Goal: Information Seeking & Learning: Compare options

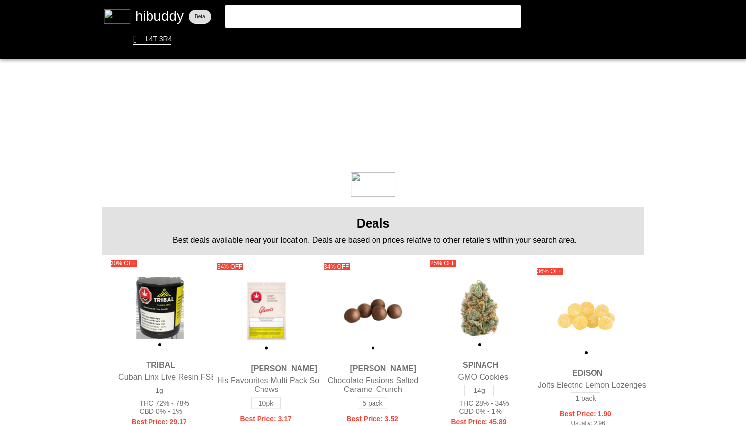
click at [402, 7] on flt-glass-pane at bounding box center [373, 213] width 746 height 426
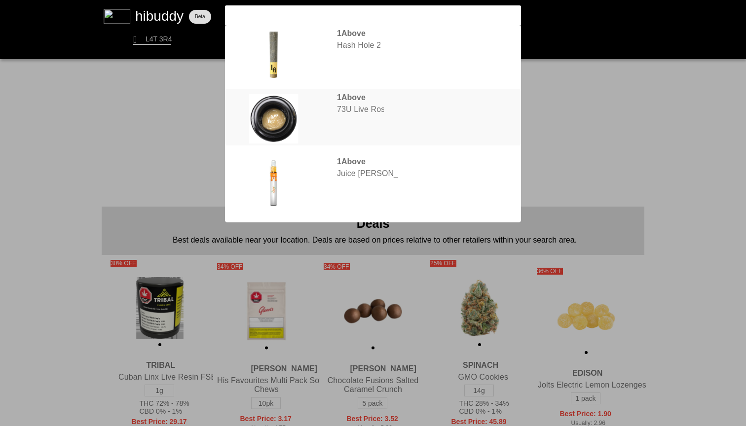
type input "1abov"
click at [407, 116] on flt-glass-pane at bounding box center [373, 213] width 746 height 426
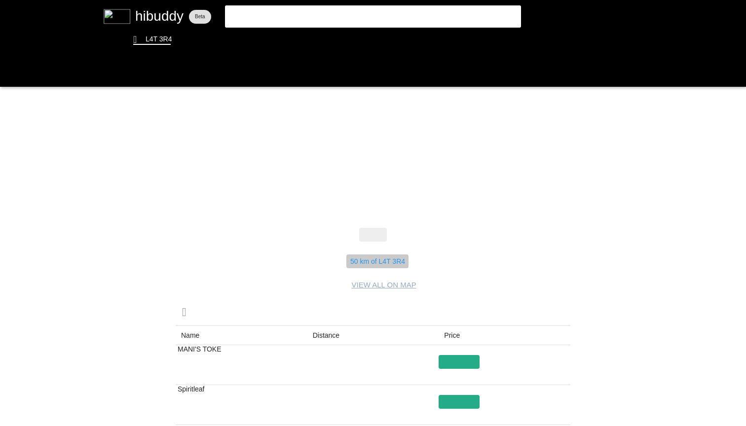
click at [385, 257] on flt-glass-pane at bounding box center [373, 213] width 746 height 426
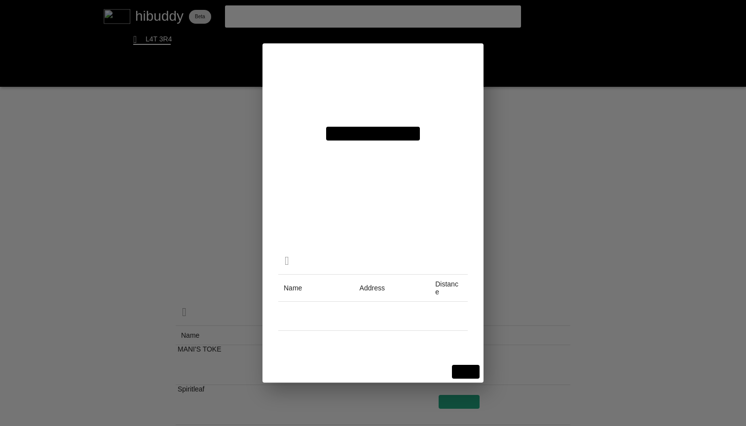
drag, startPoint x: 393, startPoint y: 87, endPoint x: 249, endPoint y: 87, distance: 144.5
click at [250, 87] on flt-glass-pane at bounding box center [373, 213] width 746 height 426
click at [374, 78] on flt-glass-pane at bounding box center [373, 213] width 746 height 426
click at [371, 83] on flt-glass-pane at bounding box center [373, 213] width 746 height 426
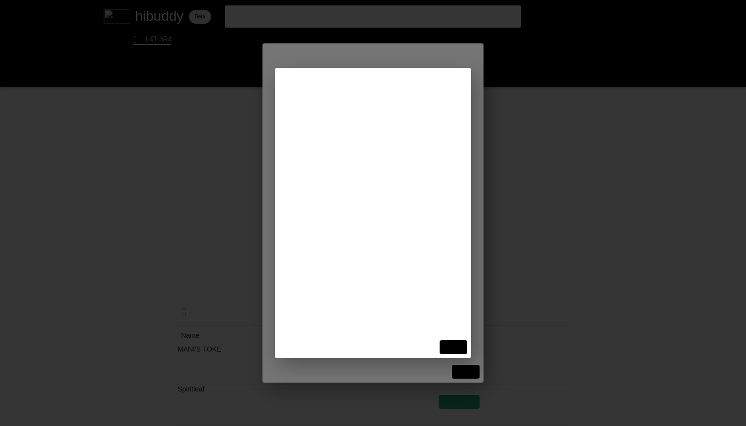
type input "[STREET_ADDRESS]"
click at [383, 128] on flt-glass-pane at bounding box center [373, 213] width 746 height 426
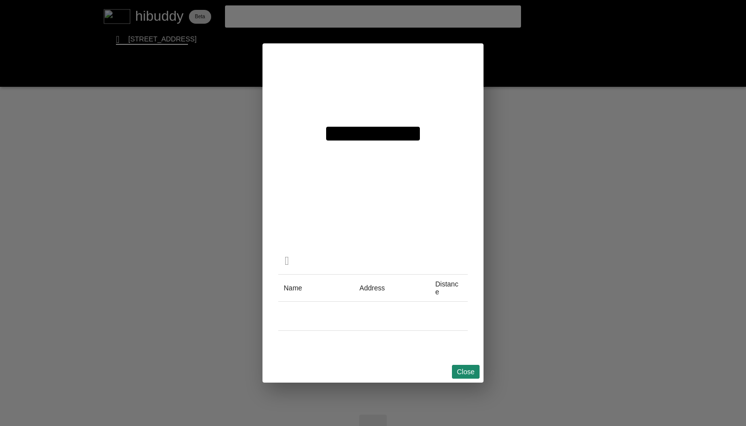
click at [467, 372] on flt-glass-pane at bounding box center [373, 213] width 746 height 426
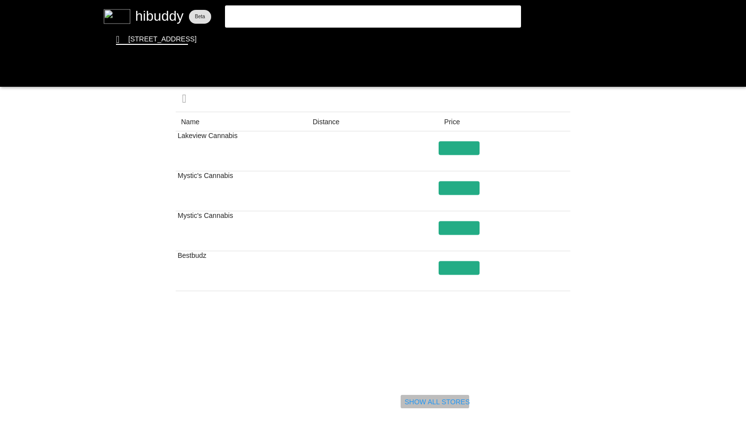
click at [436, 396] on flt-glass-pane at bounding box center [373, 213] width 746 height 426
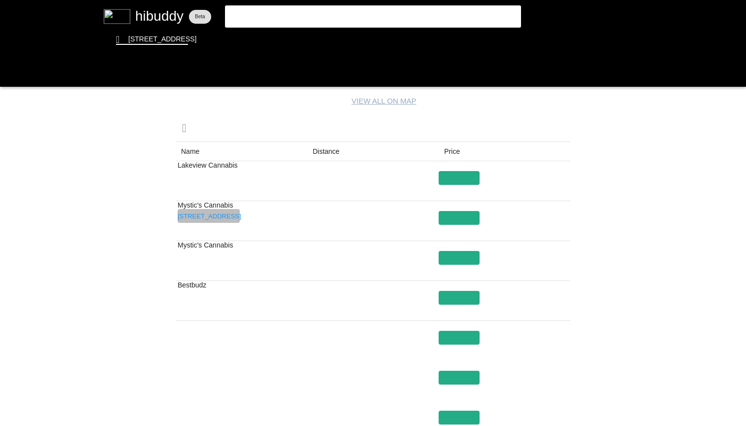
click at [217, 213] on flt-glass-pane at bounding box center [373, 213] width 746 height 426
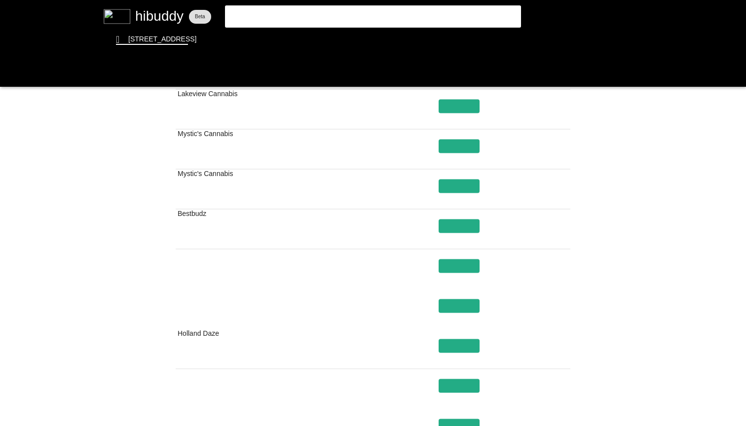
click at [263, 223] on flt-glass-pane at bounding box center [373, 213] width 746 height 426
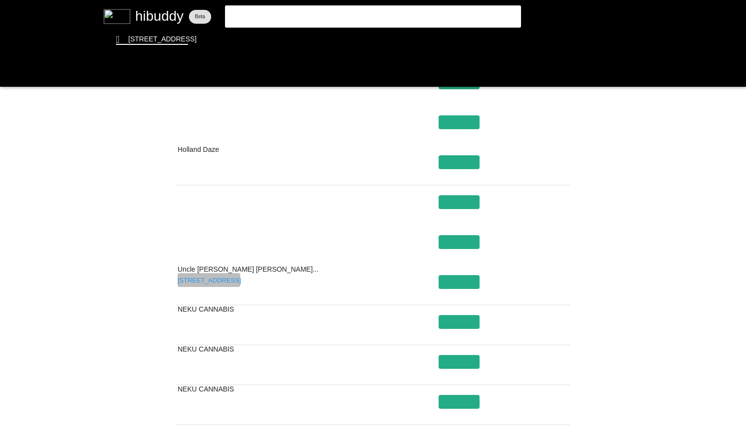
click at [227, 276] on flt-glass-pane at bounding box center [373, 213] width 746 height 426
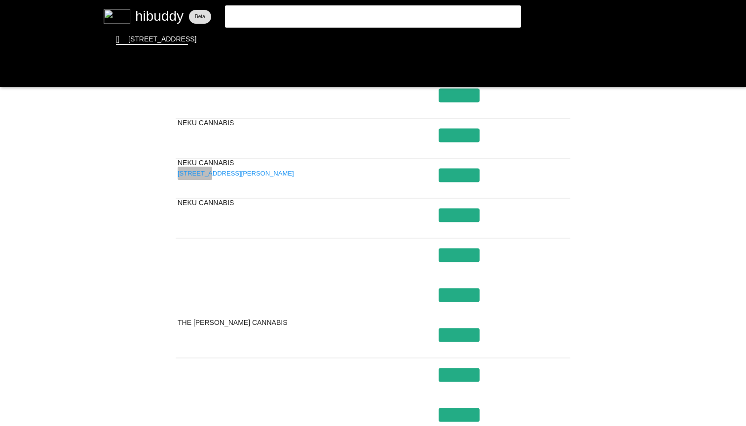
click at [200, 173] on flt-glass-pane at bounding box center [373, 213] width 746 height 426
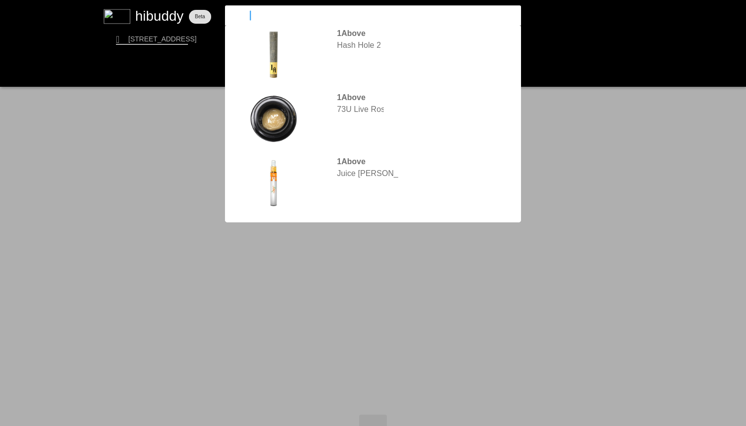
drag, startPoint x: 269, startPoint y: 11, endPoint x: 196, endPoint y: 11, distance: 72.5
click at [197, 11] on flt-glass-pane at bounding box center [373, 213] width 746 height 426
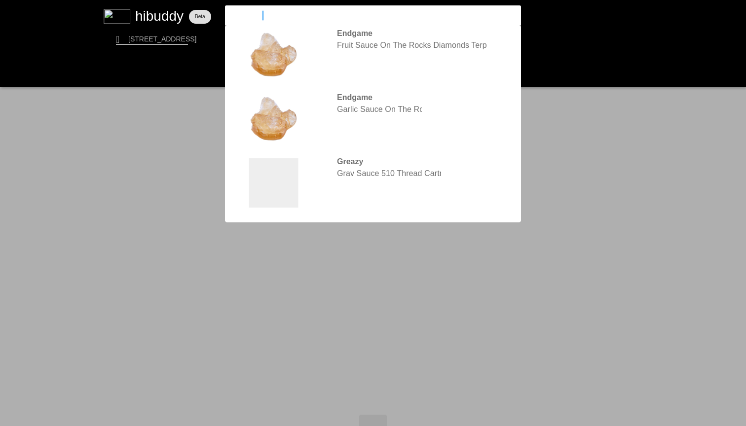
type input "sauce rosin"
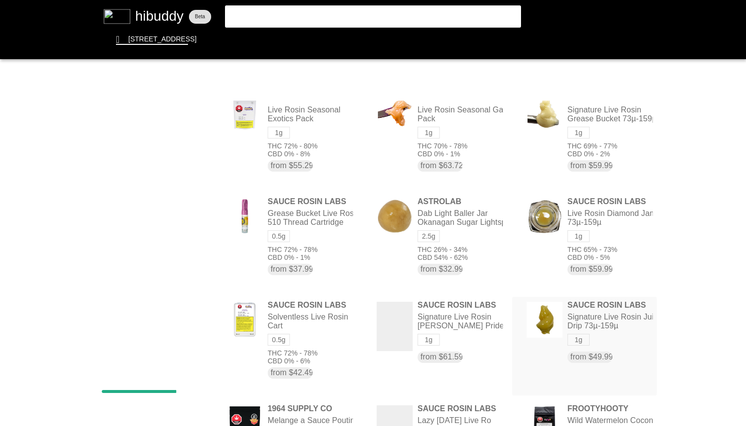
click at [636, 324] on flt-glass-pane at bounding box center [373, 213] width 746 height 426
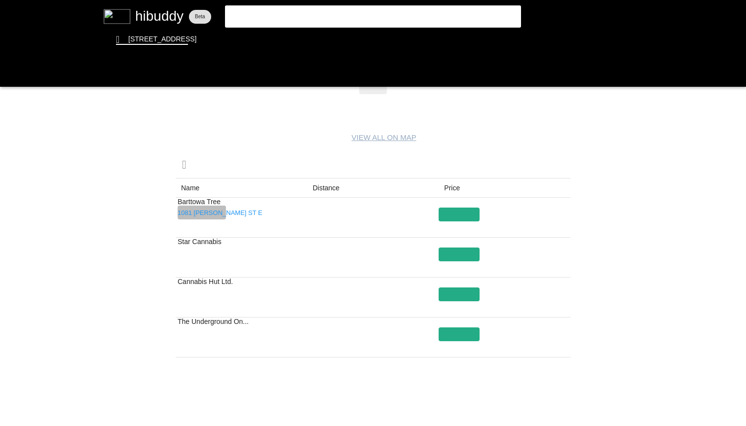
click at [217, 212] on flt-glass-pane at bounding box center [373, 213] width 746 height 426
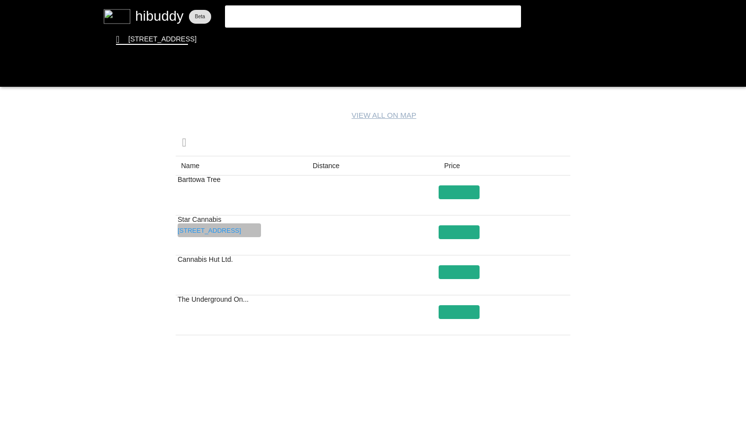
click at [251, 234] on flt-glass-pane at bounding box center [373, 213] width 746 height 426
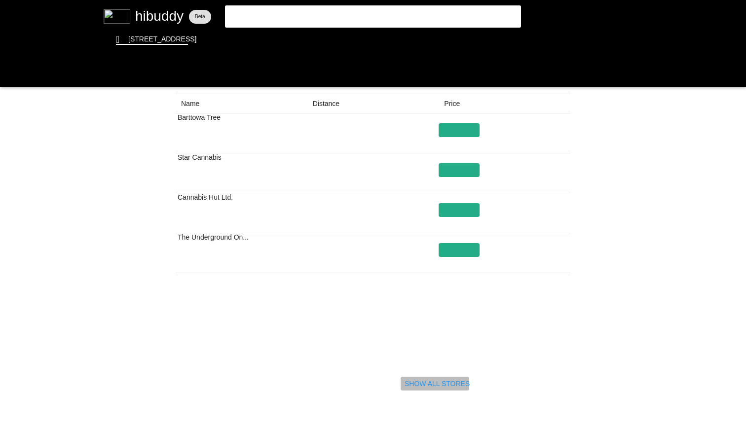
click at [412, 379] on flt-glass-pane at bounding box center [373, 213] width 746 height 426
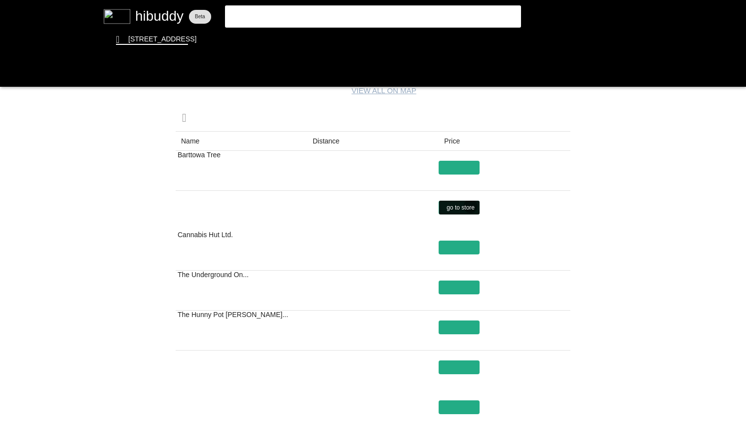
click at [471, 206] on flt-glass-pane at bounding box center [373, 213] width 746 height 426
click at [333, 21] on flt-glass-pane at bounding box center [373, 213] width 746 height 426
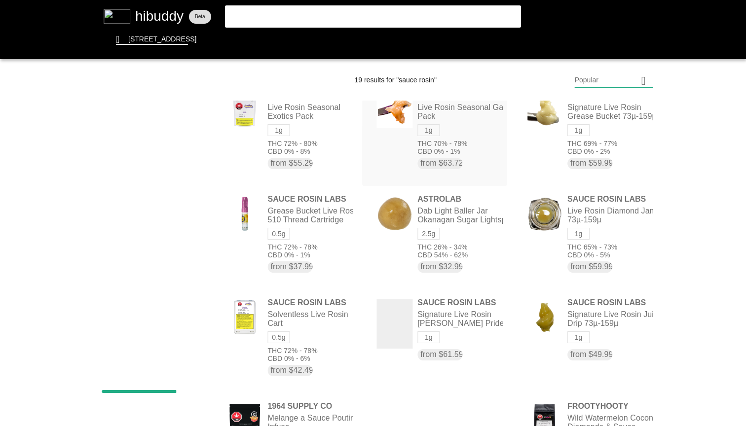
click at [482, 128] on flt-glass-pane at bounding box center [373, 213] width 746 height 426
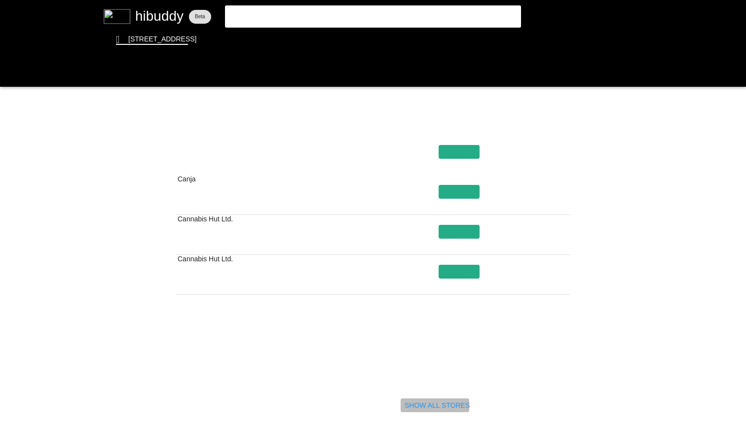
click at [450, 407] on flt-glass-pane at bounding box center [373, 213] width 746 height 426
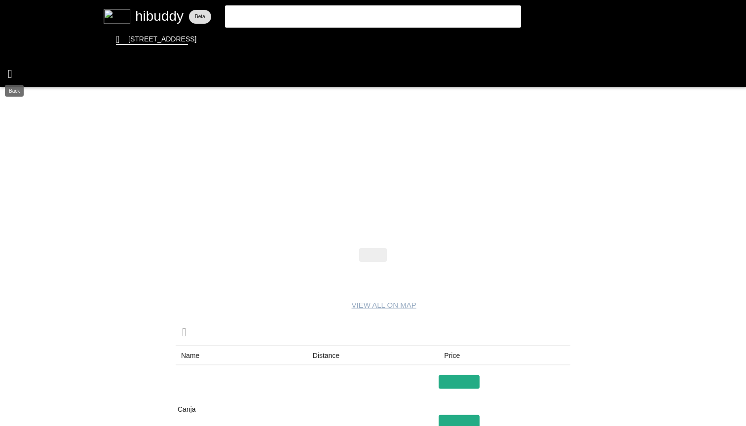
click at [10, 75] on flt-glass-pane at bounding box center [373, 213] width 746 height 426
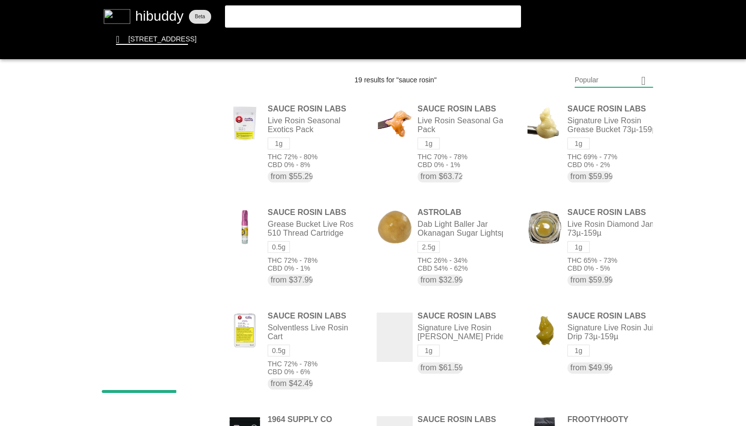
click at [309, 1] on flt-glass-pane at bounding box center [373, 213] width 746 height 426
click at [320, 135] on flt-glass-pane at bounding box center [373, 213] width 746 height 426
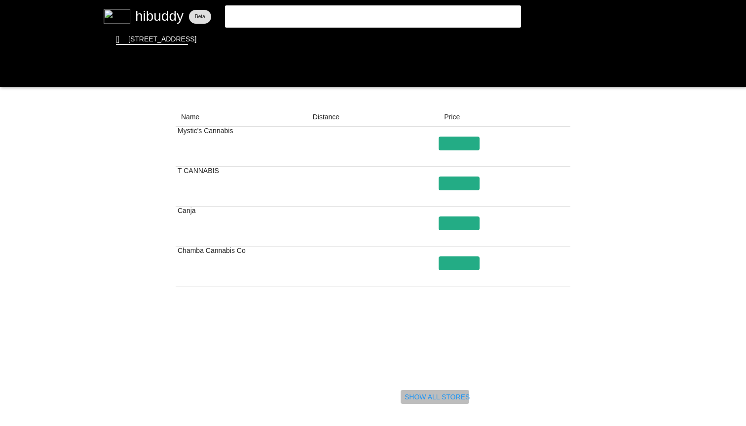
click at [453, 399] on flt-glass-pane at bounding box center [373, 213] width 746 height 426
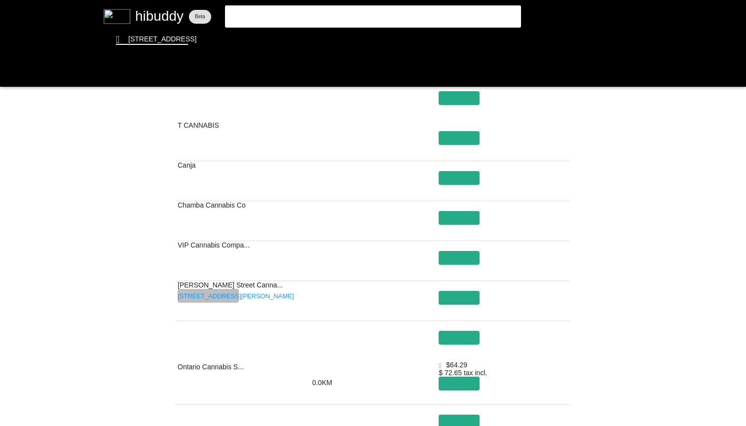
click at [232, 297] on flt-glass-pane at bounding box center [373, 213] width 746 height 426
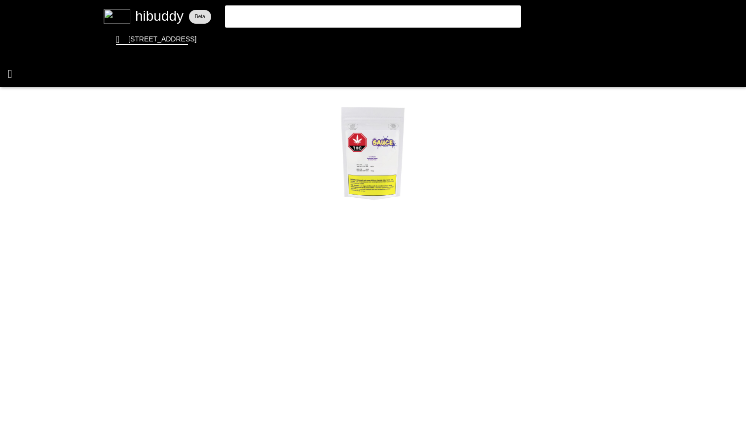
click at [12, 72] on flt-glass-pane at bounding box center [373, 213] width 746 height 426
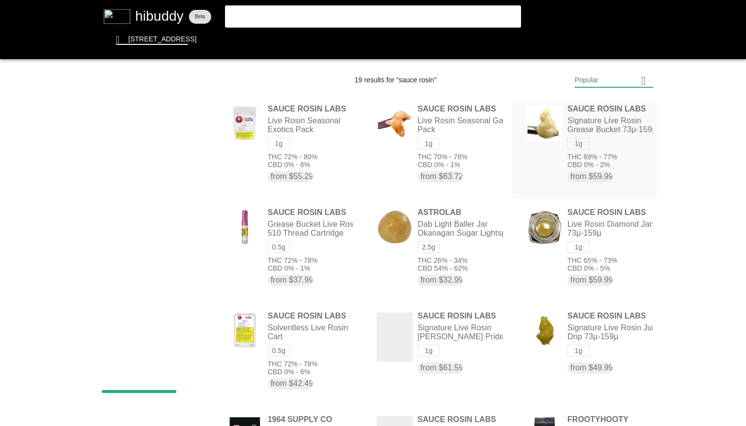
click at [639, 150] on flt-glass-pane at bounding box center [373, 213] width 746 height 426
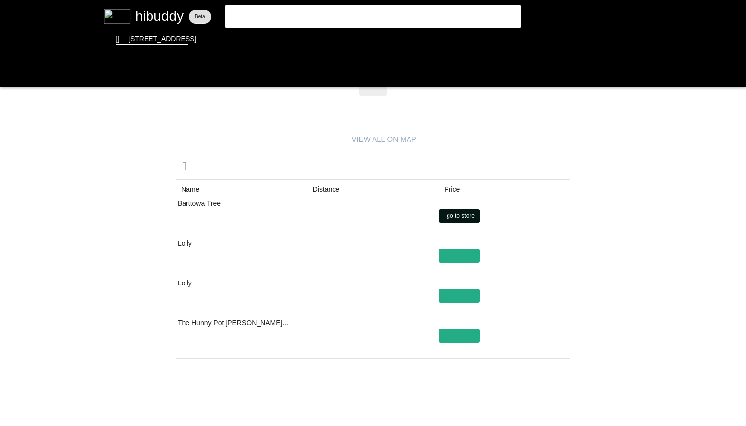
click at [462, 219] on flt-glass-pane at bounding box center [373, 213] width 746 height 426
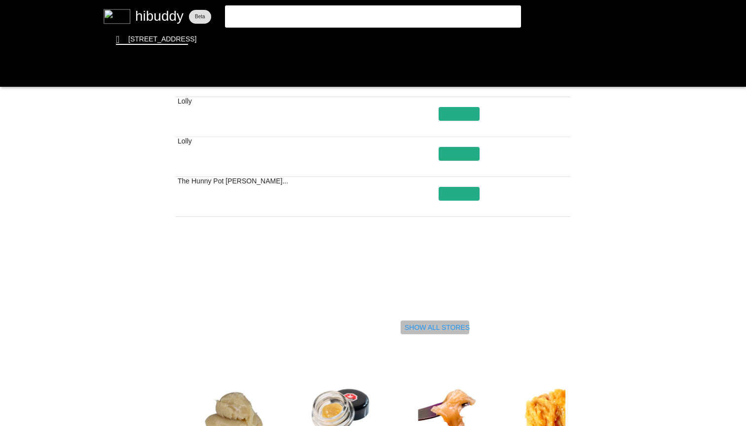
click at [421, 329] on flt-glass-pane at bounding box center [373, 213] width 746 height 426
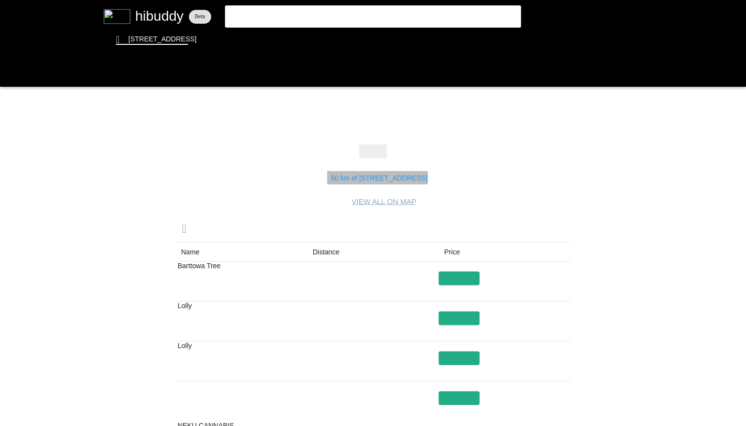
click at [359, 181] on flt-glass-pane at bounding box center [373, 213] width 746 height 426
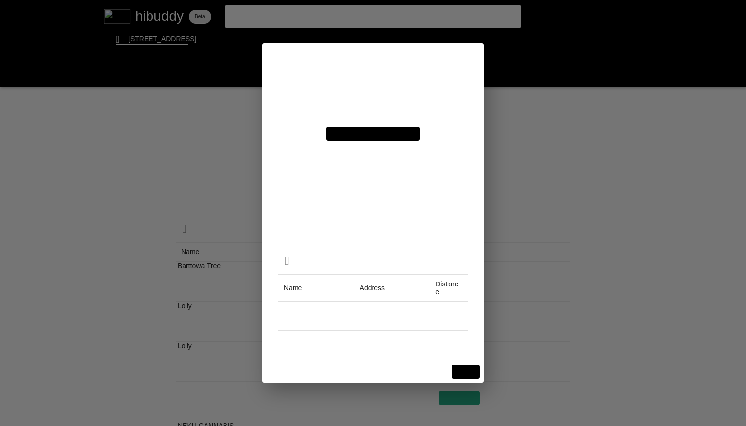
click at [558, 258] on flt-glass-pane at bounding box center [373, 213] width 746 height 426
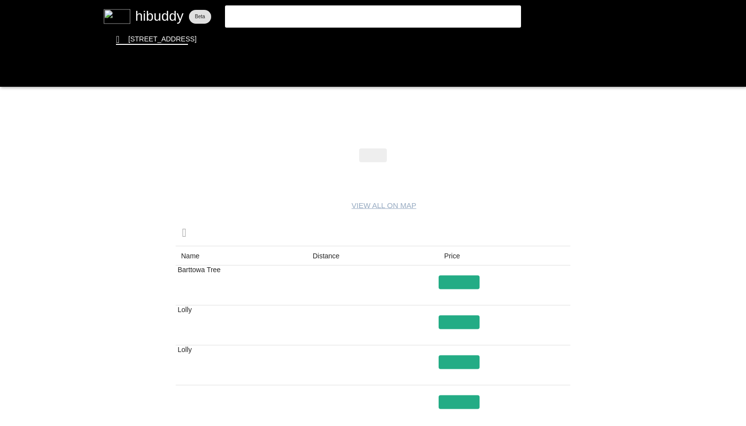
click at [245, 314] on flt-glass-pane at bounding box center [373, 213] width 746 height 426
click at [242, 317] on flt-glass-pane at bounding box center [373, 213] width 746 height 426
click at [398, 181] on flt-glass-pane at bounding box center [373, 213] width 746 height 426
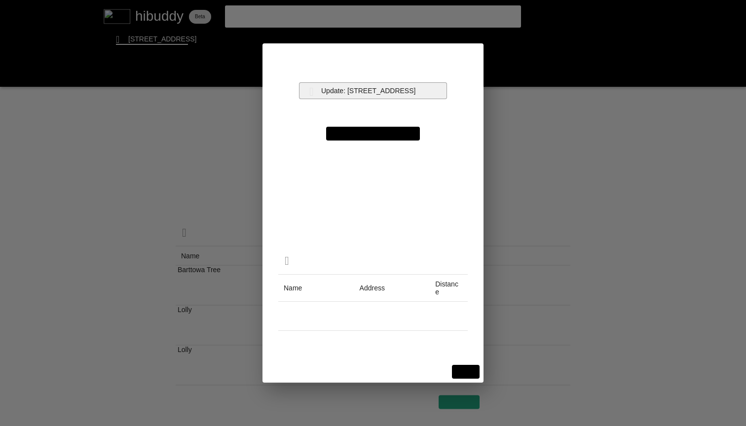
click at [361, 87] on flt-glass-pane at bounding box center [373, 213] width 746 height 426
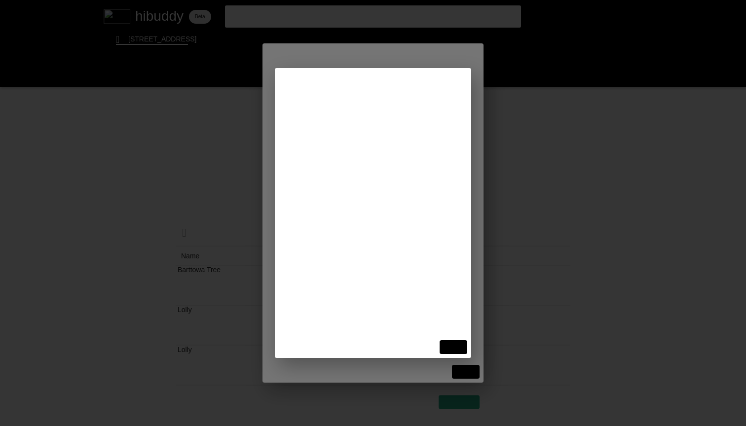
paste input "[STREET_ADDRESS][PERSON_NAME]"
type input "[STREET_ADDRESS][PERSON_NAME]"
click at [388, 172] on flt-glass-pane at bounding box center [373, 213] width 746 height 426
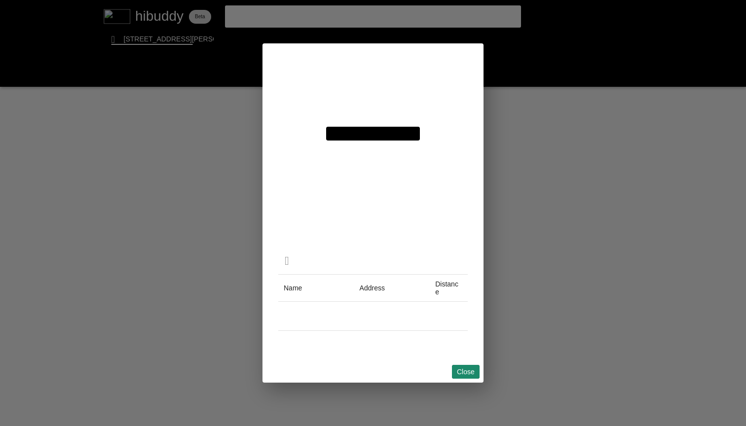
click at [468, 368] on flt-glass-pane at bounding box center [373, 213] width 746 height 426
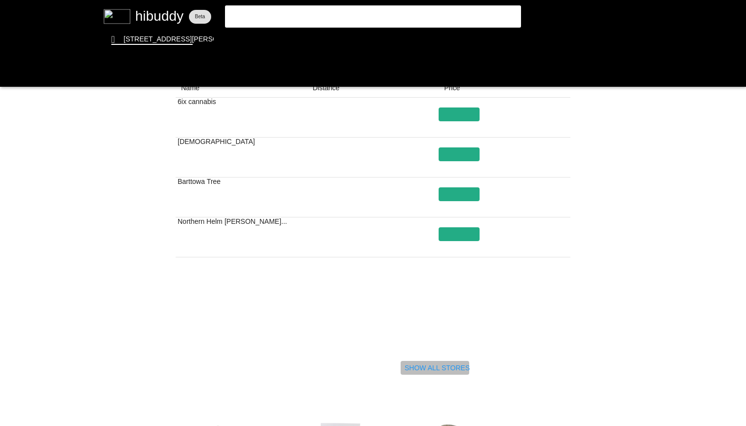
click at [428, 366] on flt-glass-pane at bounding box center [373, 213] width 746 height 426
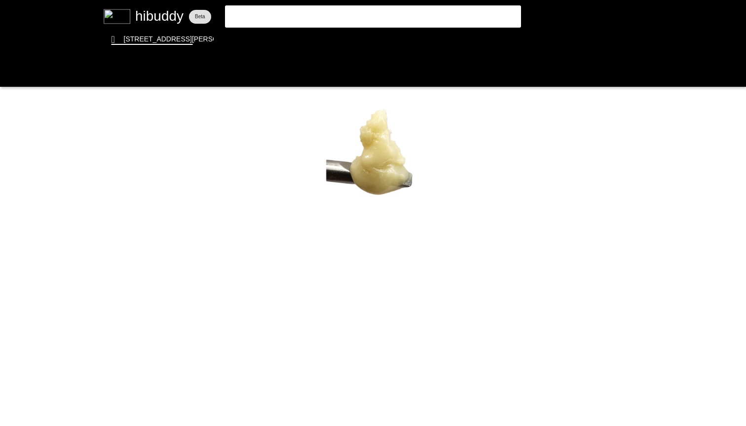
click at [288, 16] on flt-glass-pane at bounding box center [373, 213] width 746 height 426
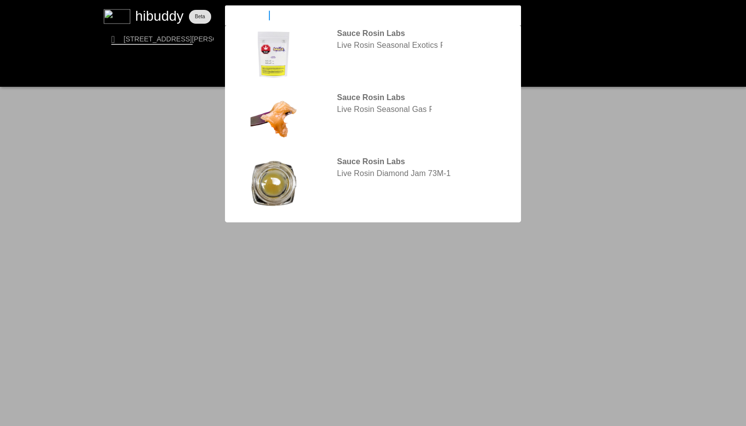
type input "sauce rosin]"
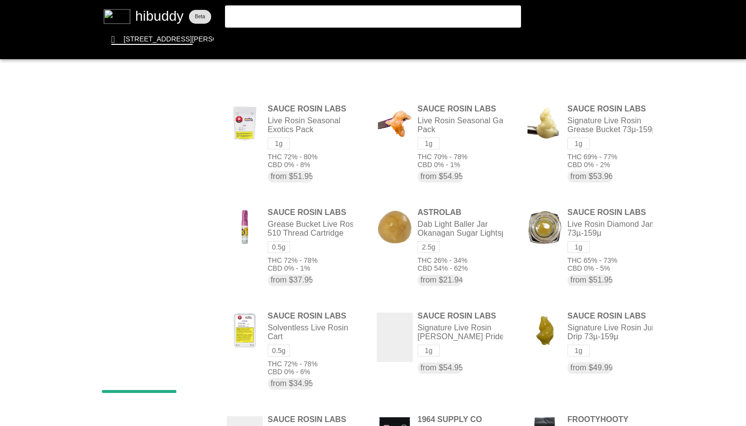
click at [288, 16] on flt-glass-pane at bounding box center [373, 213] width 746 height 426
click at [276, 23] on flt-glass-pane at bounding box center [373, 213] width 746 height 426
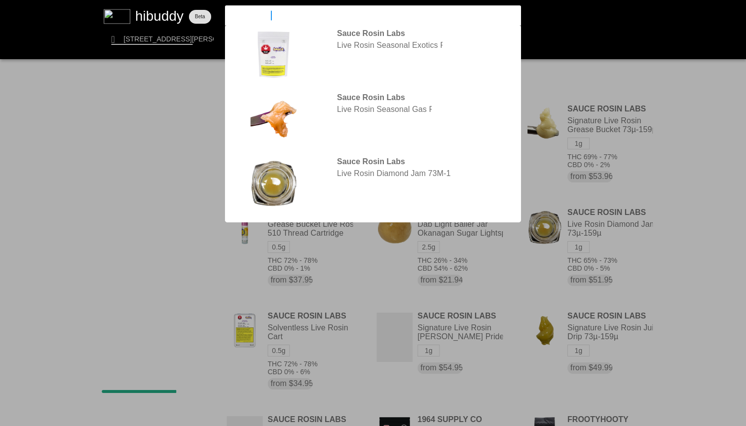
type input "sauce rosin"
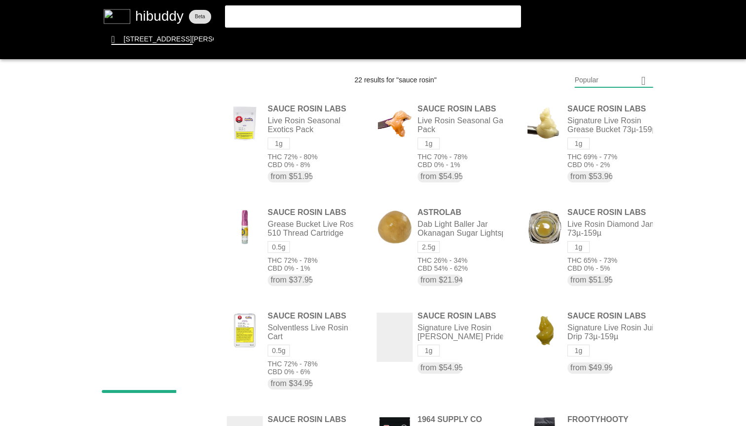
click at [703, 184] on flt-glass-pane at bounding box center [373, 213] width 746 height 426
click at [481, 145] on flt-glass-pane at bounding box center [373, 213] width 746 height 426
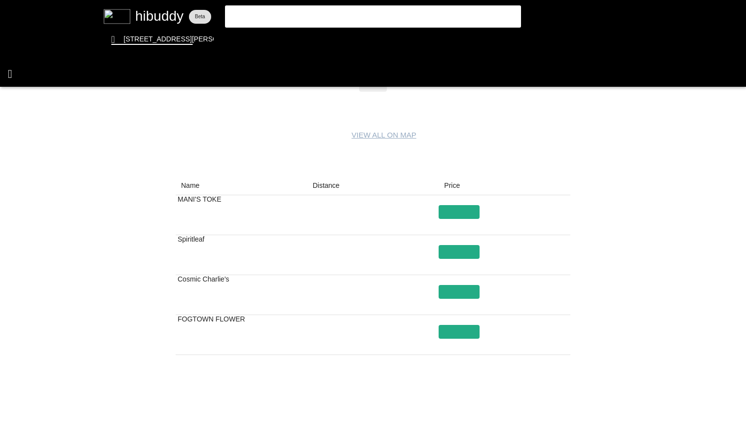
click at [1, 71] on flt-glass-pane at bounding box center [373, 213] width 746 height 426
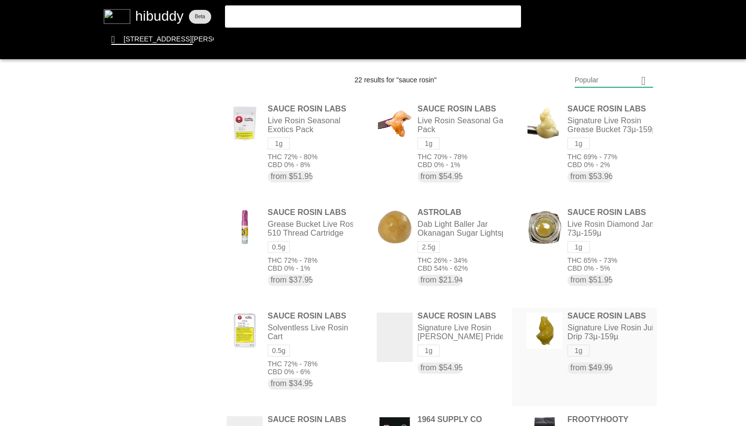
click at [622, 331] on flt-glass-pane at bounding box center [373, 213] width 746 height 426
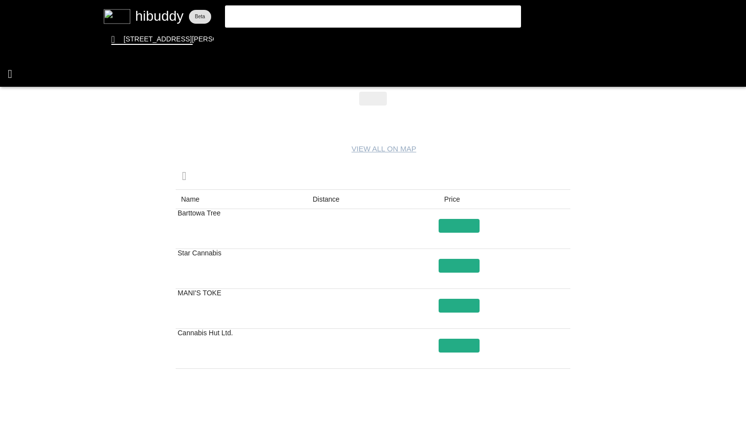
click at [10, 70] on flt-glass-pane at bounding box center [373, 213] width 746 height 426
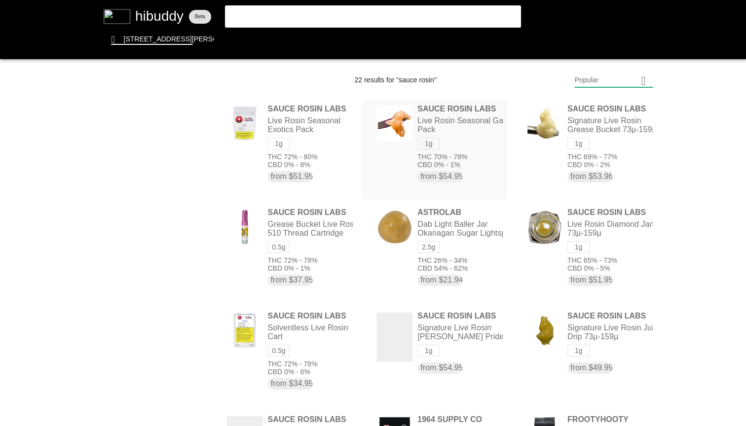
click at [493, 163] on flt-glass-pane at bounding box center [373, 213] width 746 height 426
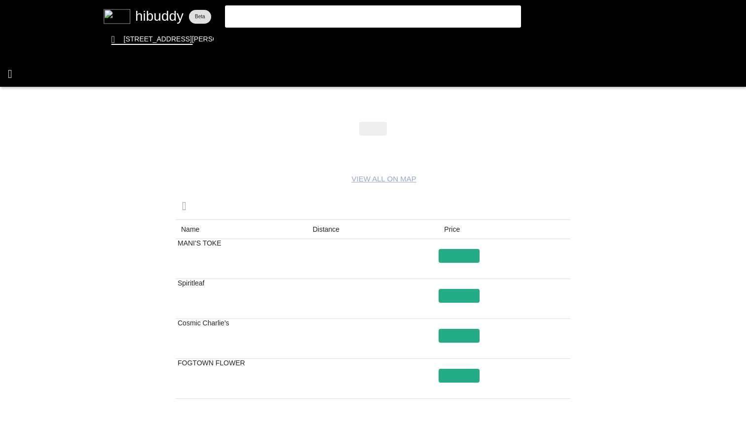
click at [18, 69] on flt-glass-pane at bounding box center [373, 213] width 746 height 426
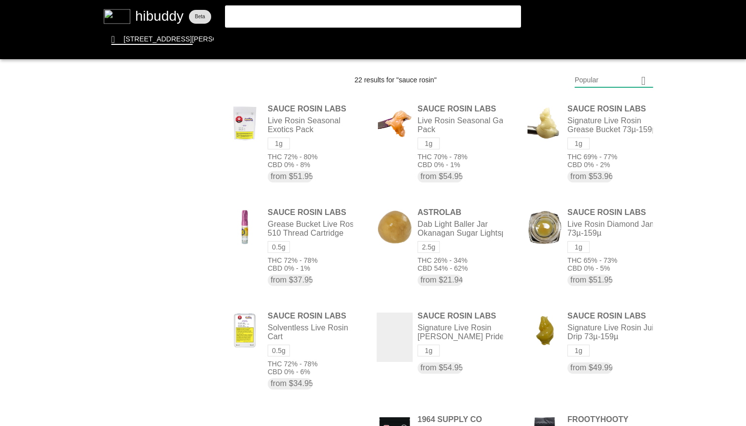
click at [159, 15] on flt-glass-pane at bounding box center [373, 213] width 746 height 426
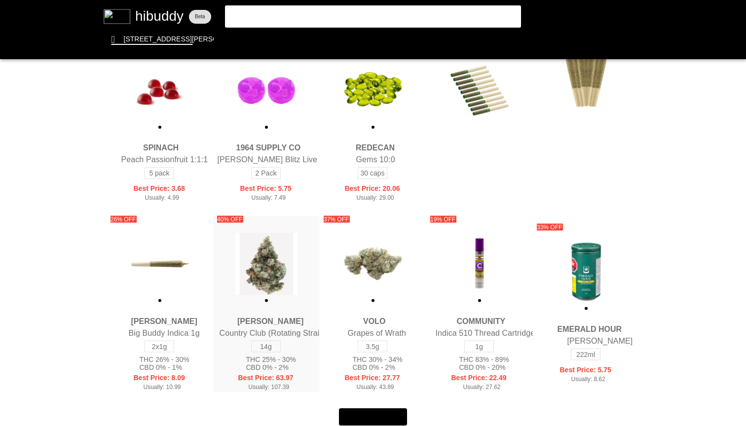
click at [277, 287] on flt-glass-pane at bounding box center [373, 213] width 746 height 426
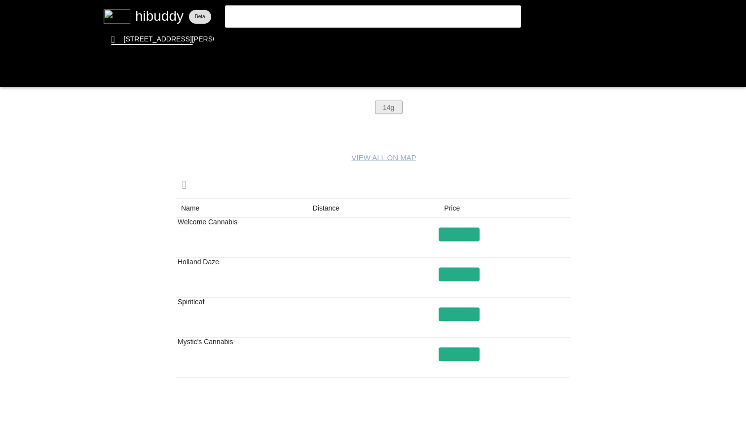
click at [383, 111] on flt-glass-pane at bounding box center [373, 213] width 746 height 426
click at [382, 111] on flt-glass-pane at bounding box center [373, 213] width 746 height 426
click at [381, 111] on flt-glass-pane at bounding box center [373, 213] width 746 height 426
click at [363, 113] on flt-glass-pane at bounding box center [373, 213] width 746 height 426
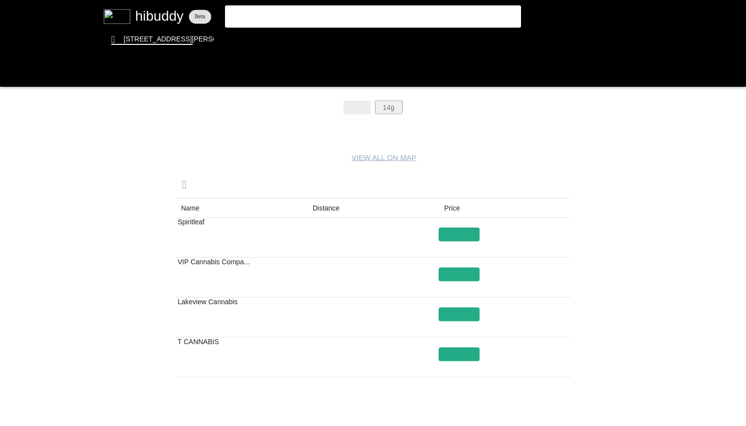
click at [389, 108] on flt-glass-pane at bounding box center [373, 213] width 746 height 426
click at [225, 228] on flt-glass-pane at bounding box center [373, 213] width 746 height 426
click at [468, 231] on flt-glass-pane at bounding box center [373, 213] width 746 height 426
click at [393, 111] on flt-glass-pane at bounding box center [373, 213] width 746 height 426
click at [362, 107] on flt-glass-pane at bounding box center [373, 213] width 746 height 426
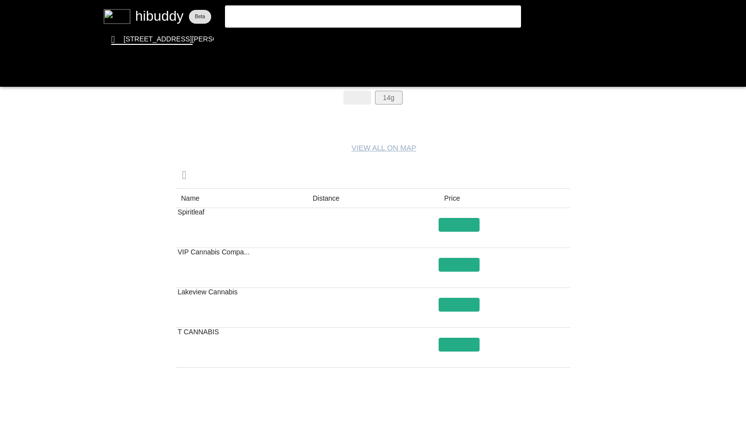
click at [387, 94] on flt-glass-pane at bounding box center [373, 213] width 746 height 426
